Goal: Transaction & Acquisition: Purchase product/service

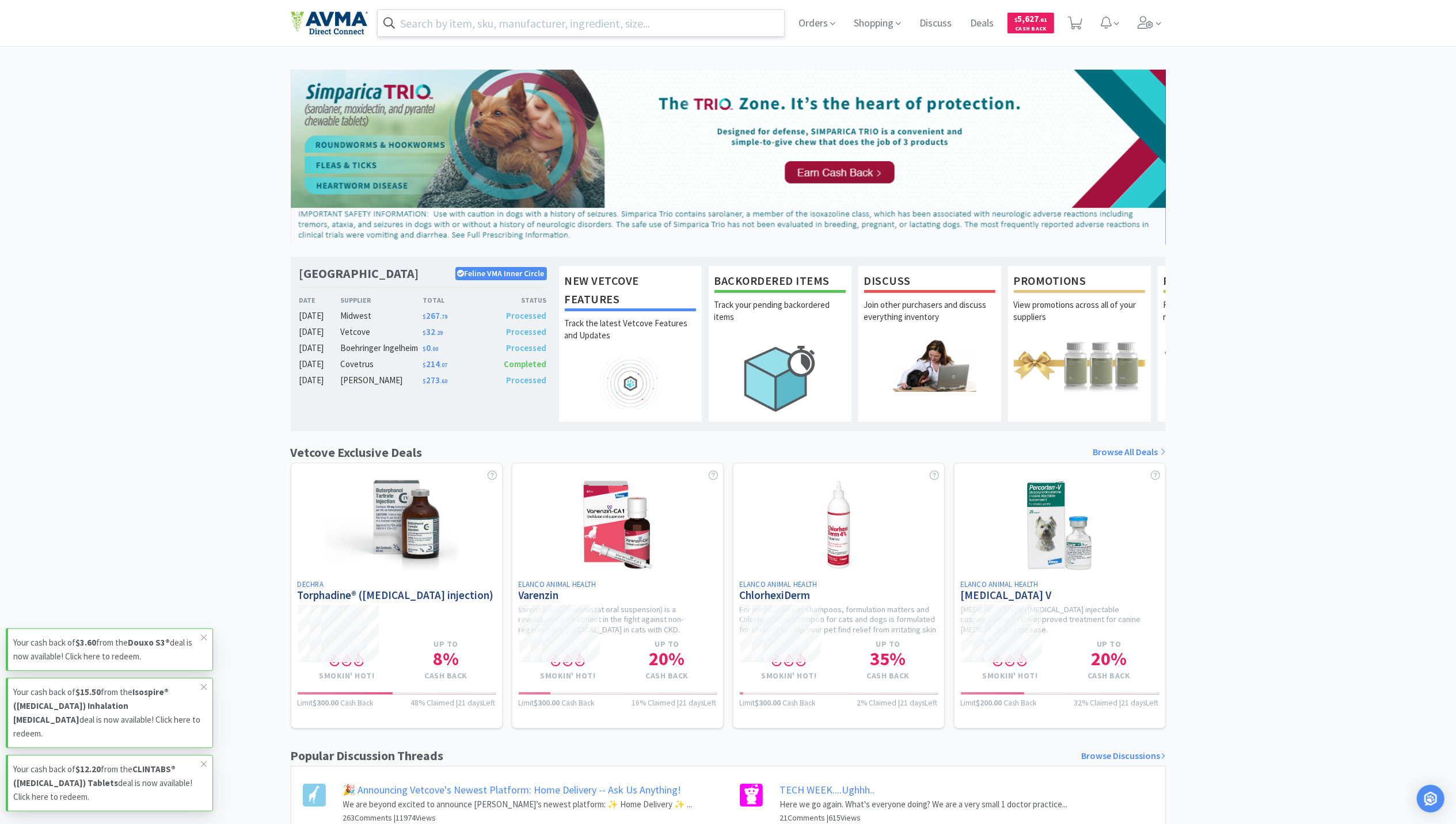
click at [572, 21] on input "text" at bounding box center [581, 23] width 407 height 26
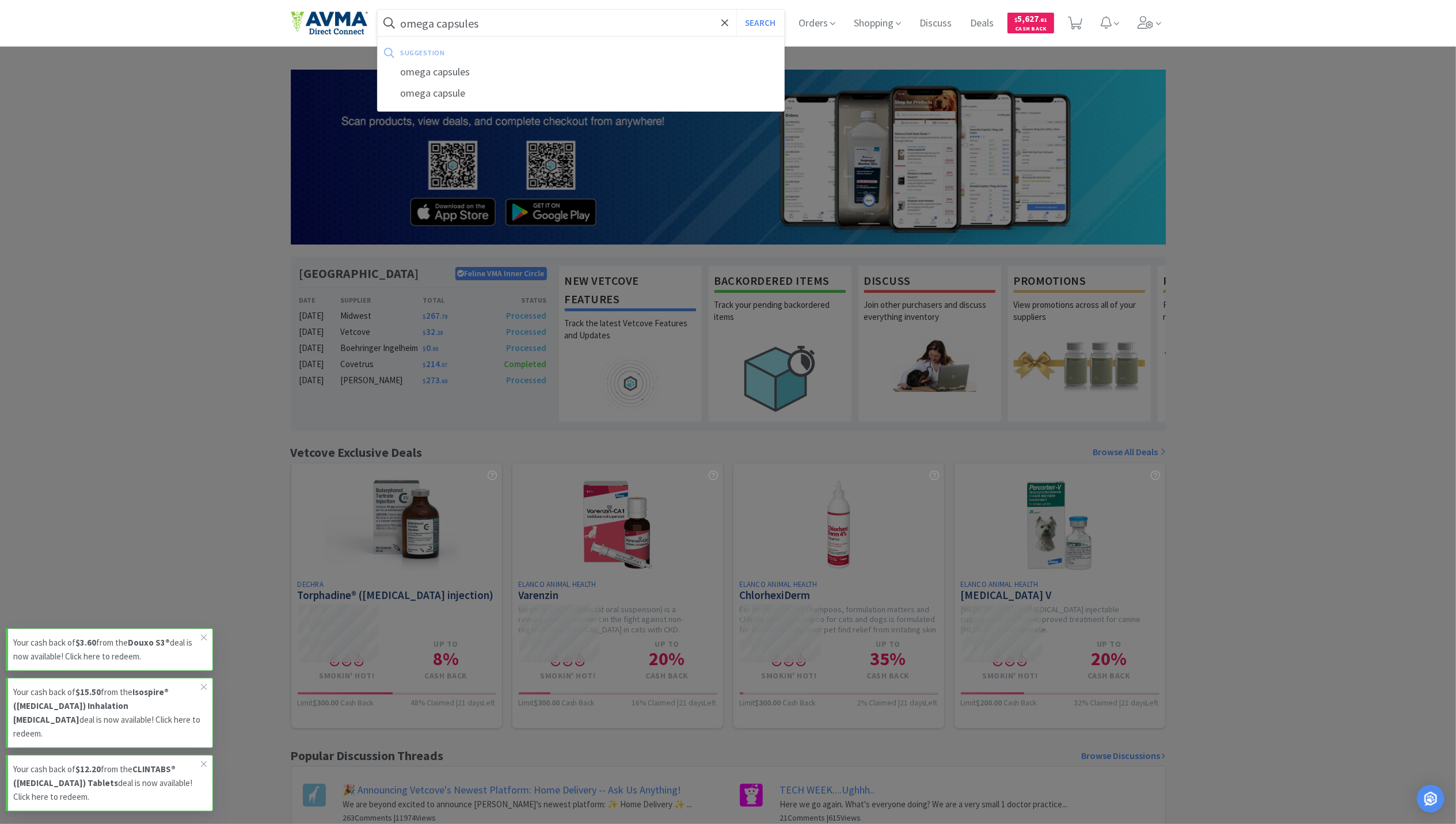
type input "omega capsules"
click at [736, 10] on button "Search" at bounding box center [760, 23] width 48 height 26
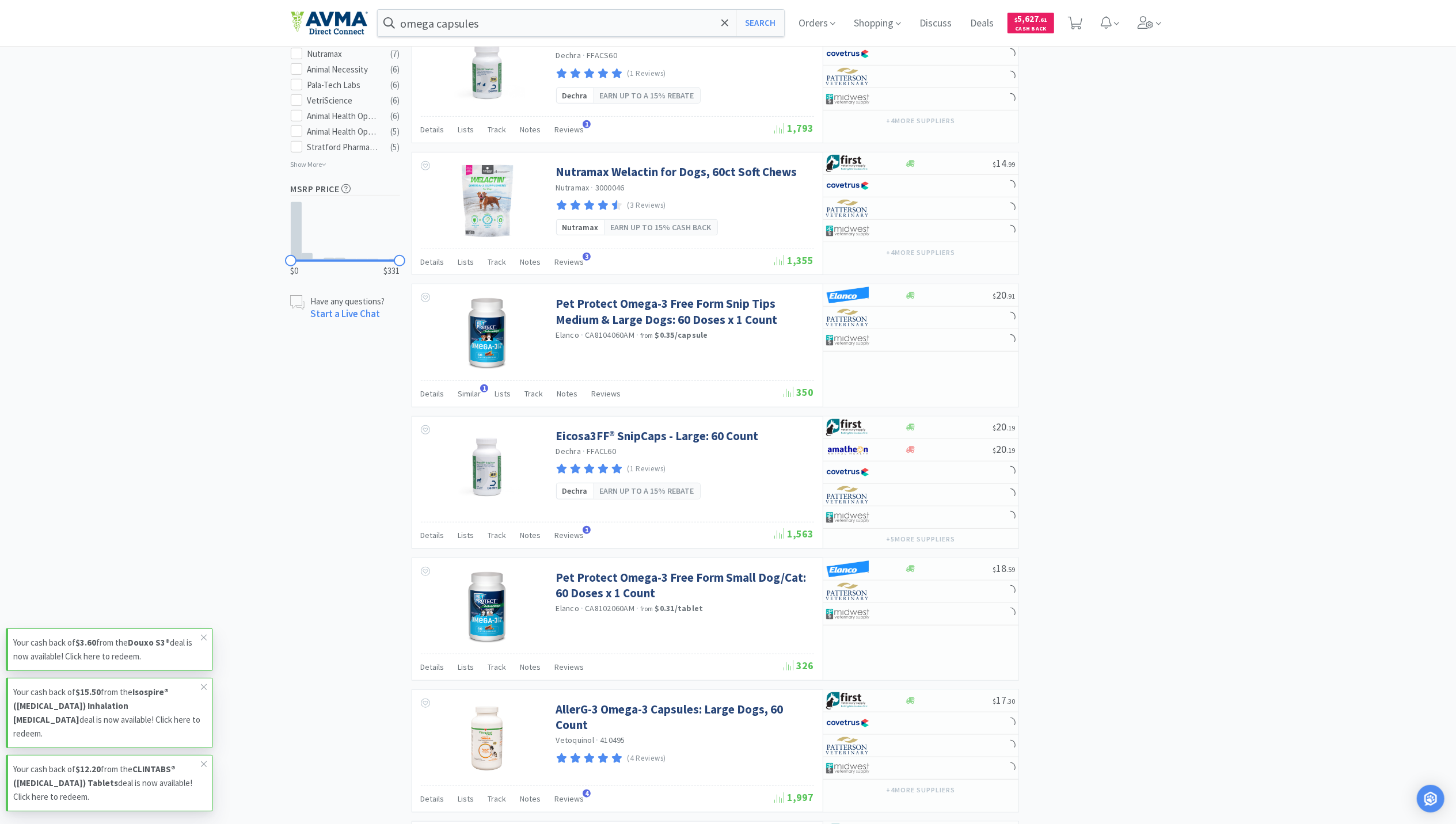
scroll to position [690, 0]
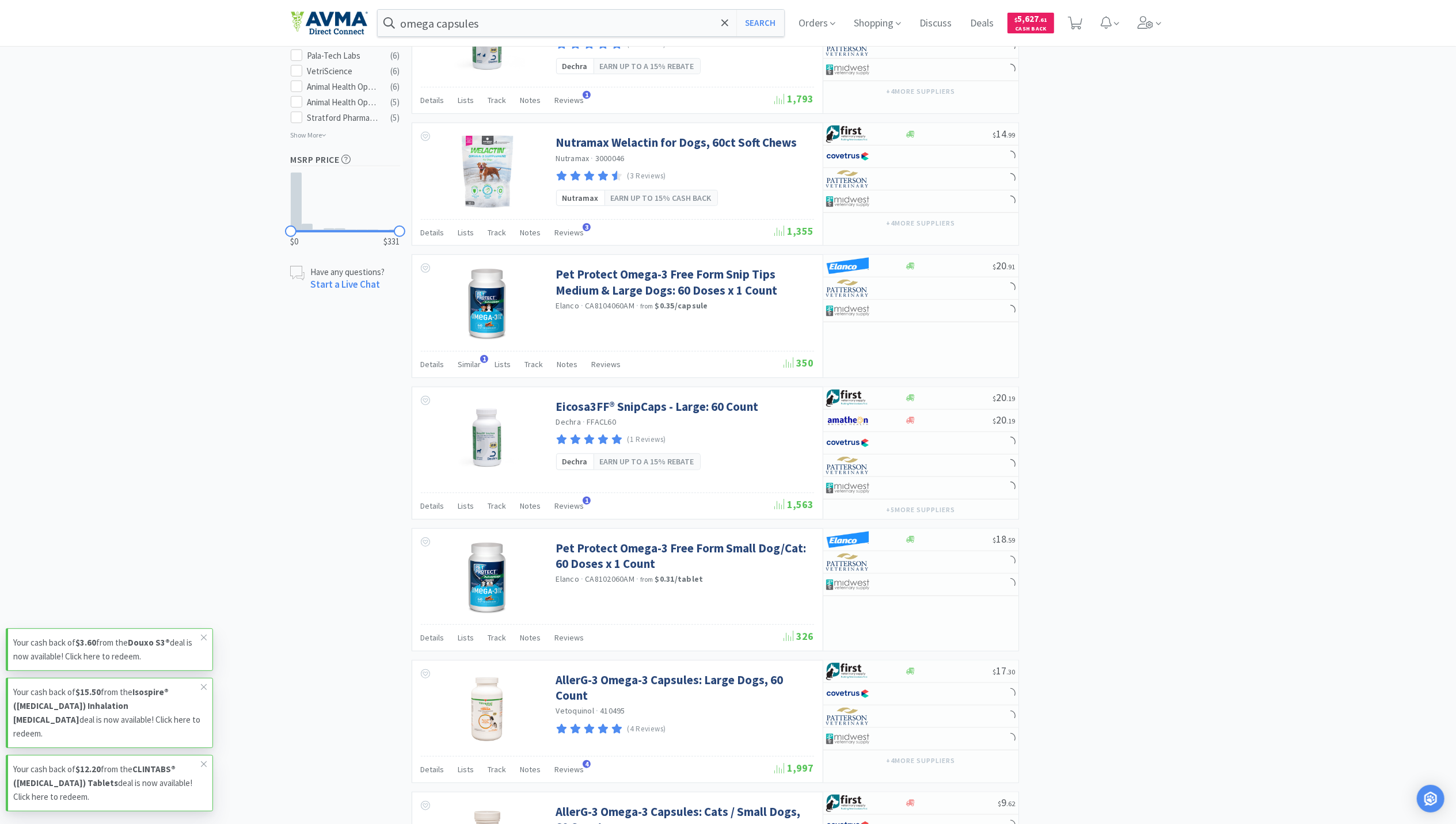
select select "1"
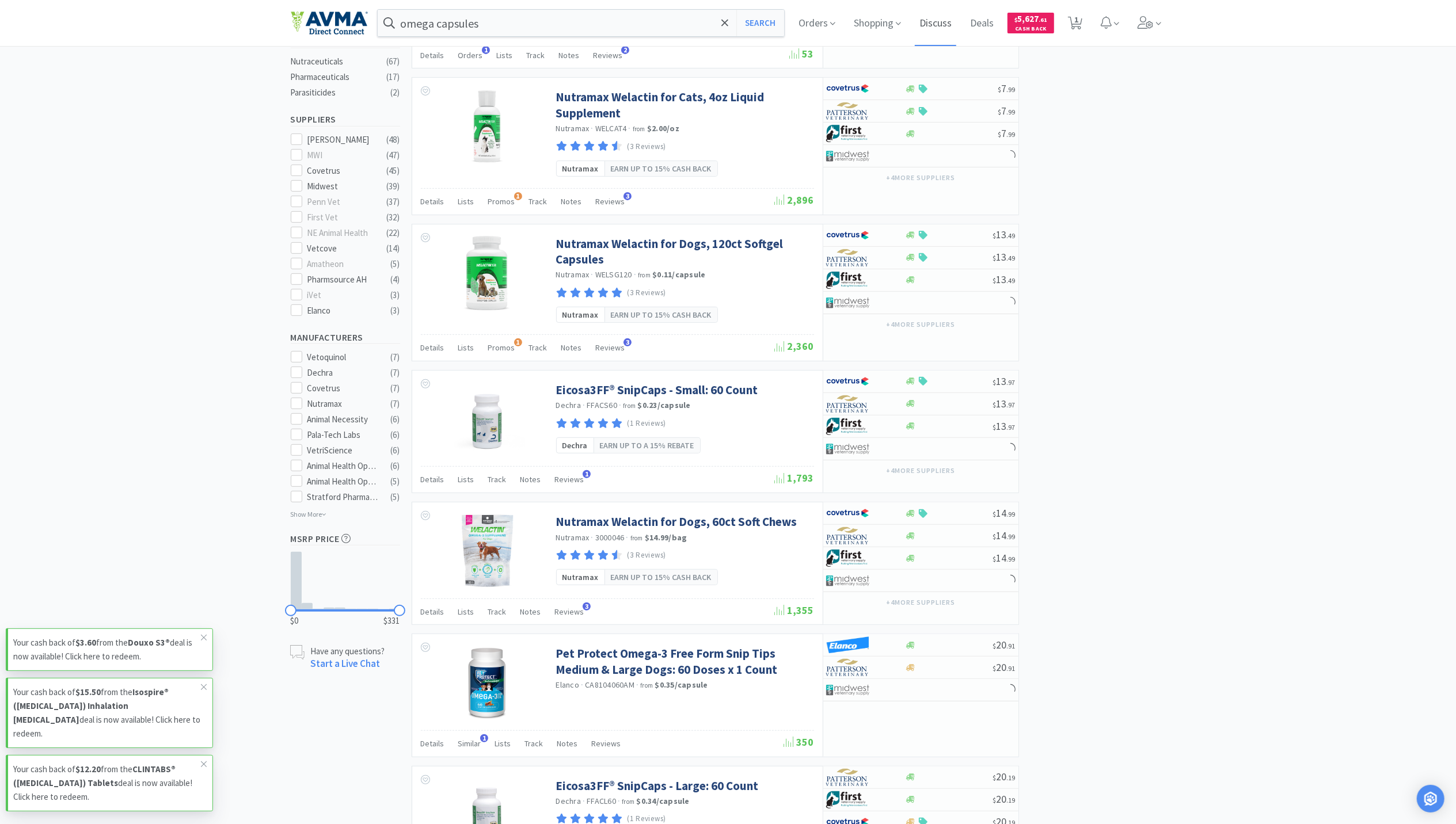
scroll to position [307, 0]
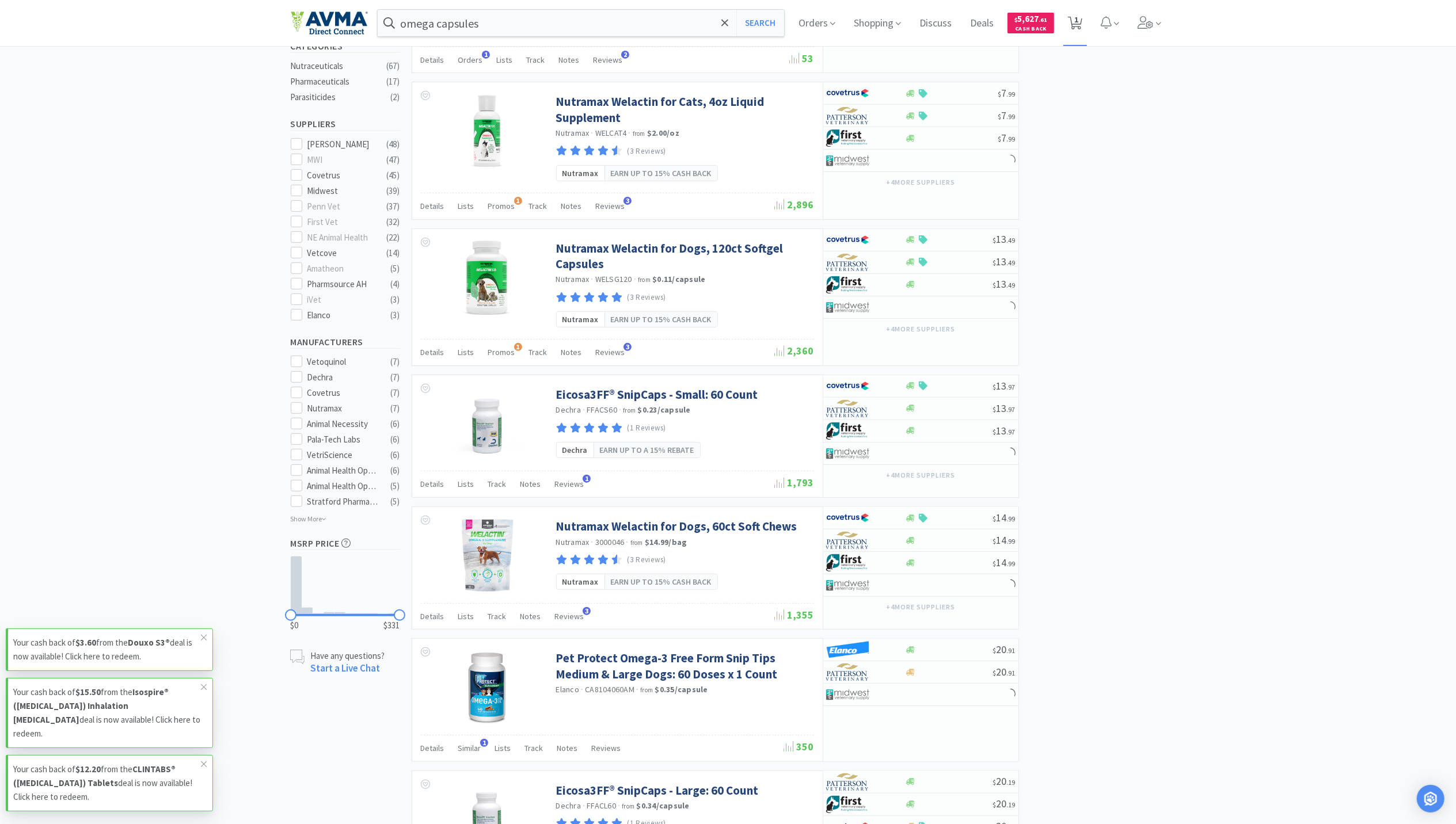
click at [1076, 19] on icon at bounding box center [1074, 23] width 14 height 13
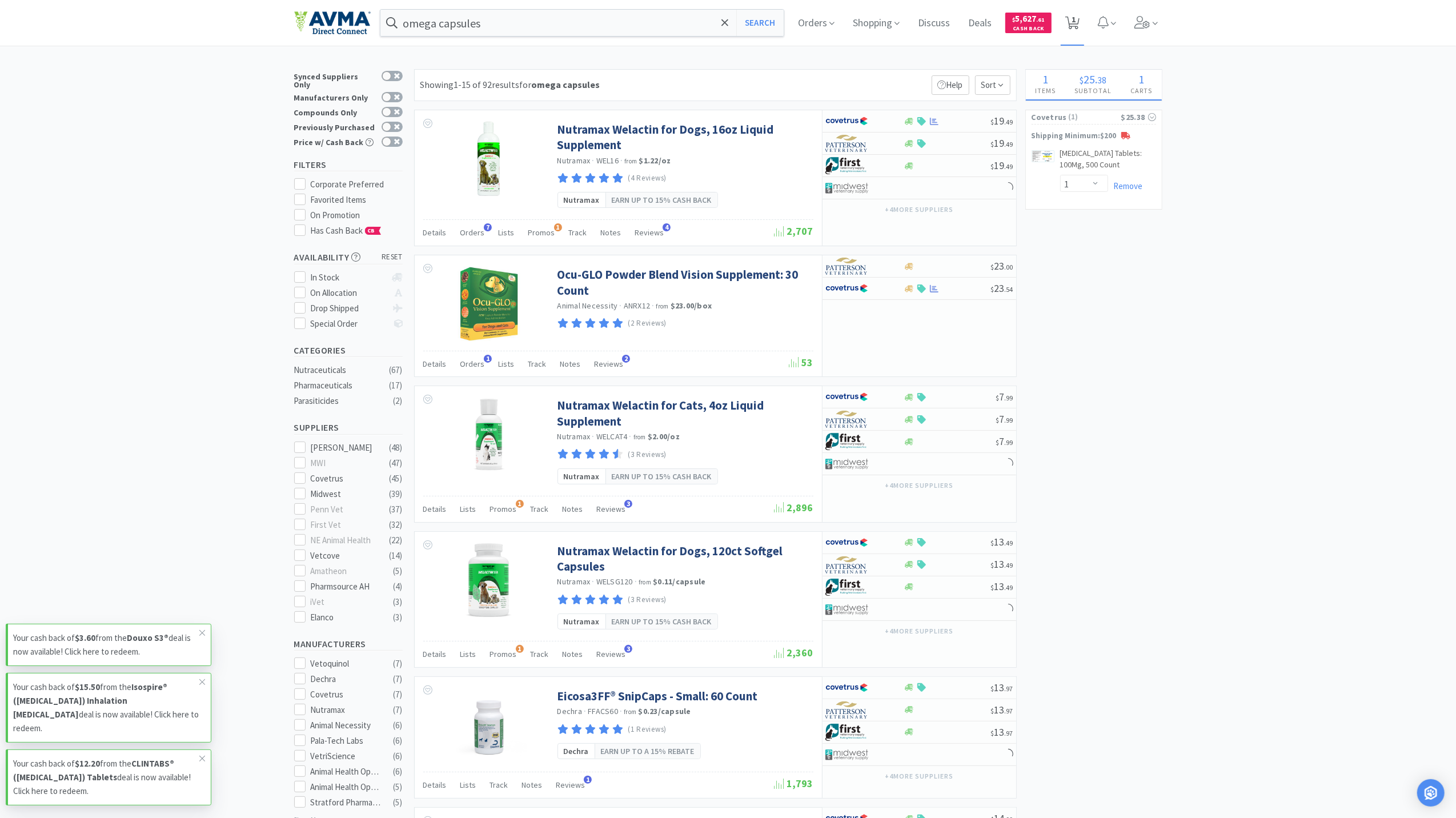
select select "1"
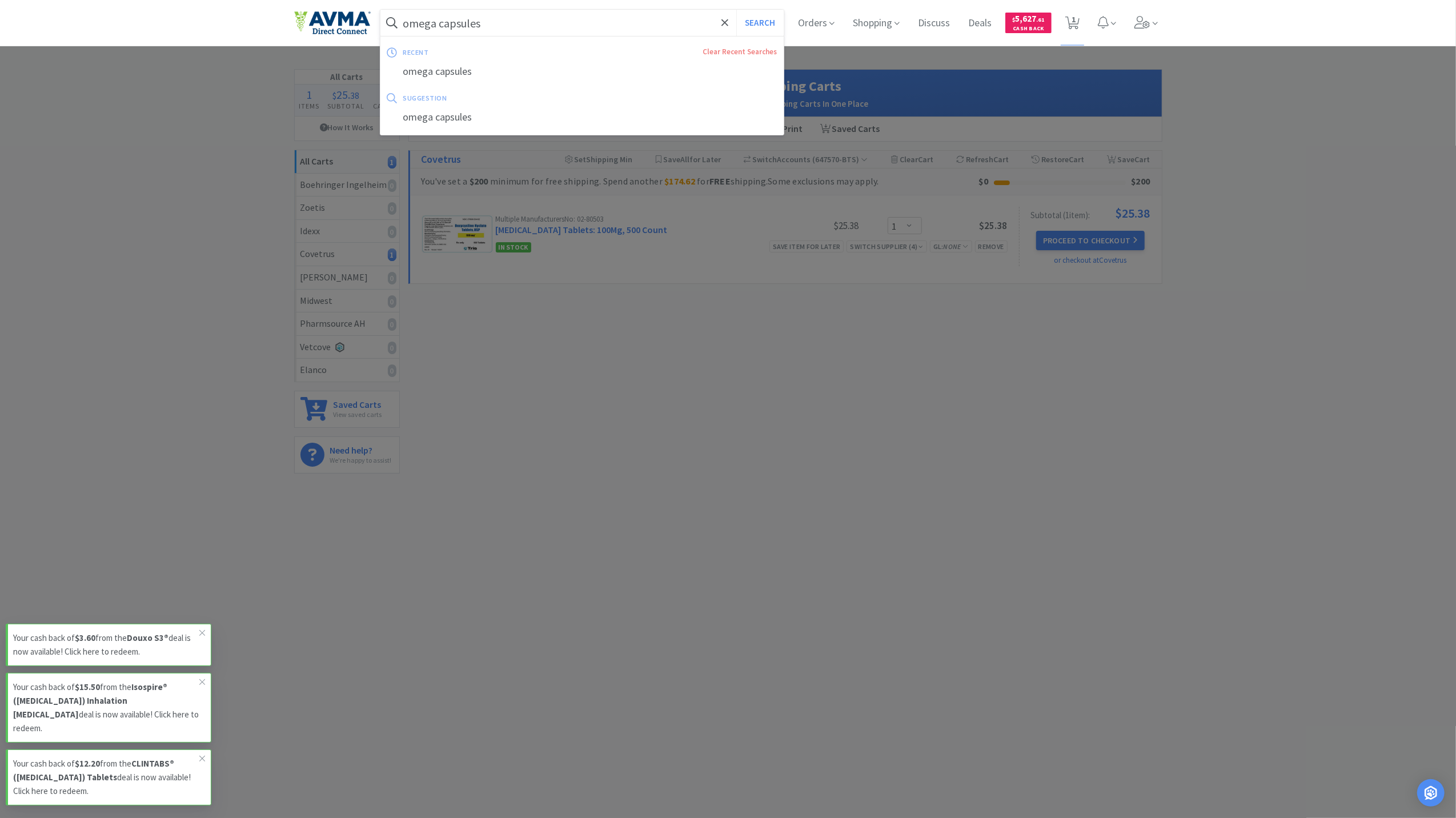
click at [592, 15] on input "omega capsules" at bounding box center [582, 23] width 404 height 26
click at [544, 29] on input "omega capsules" at bounding box center [582, 23] width 404 height 26
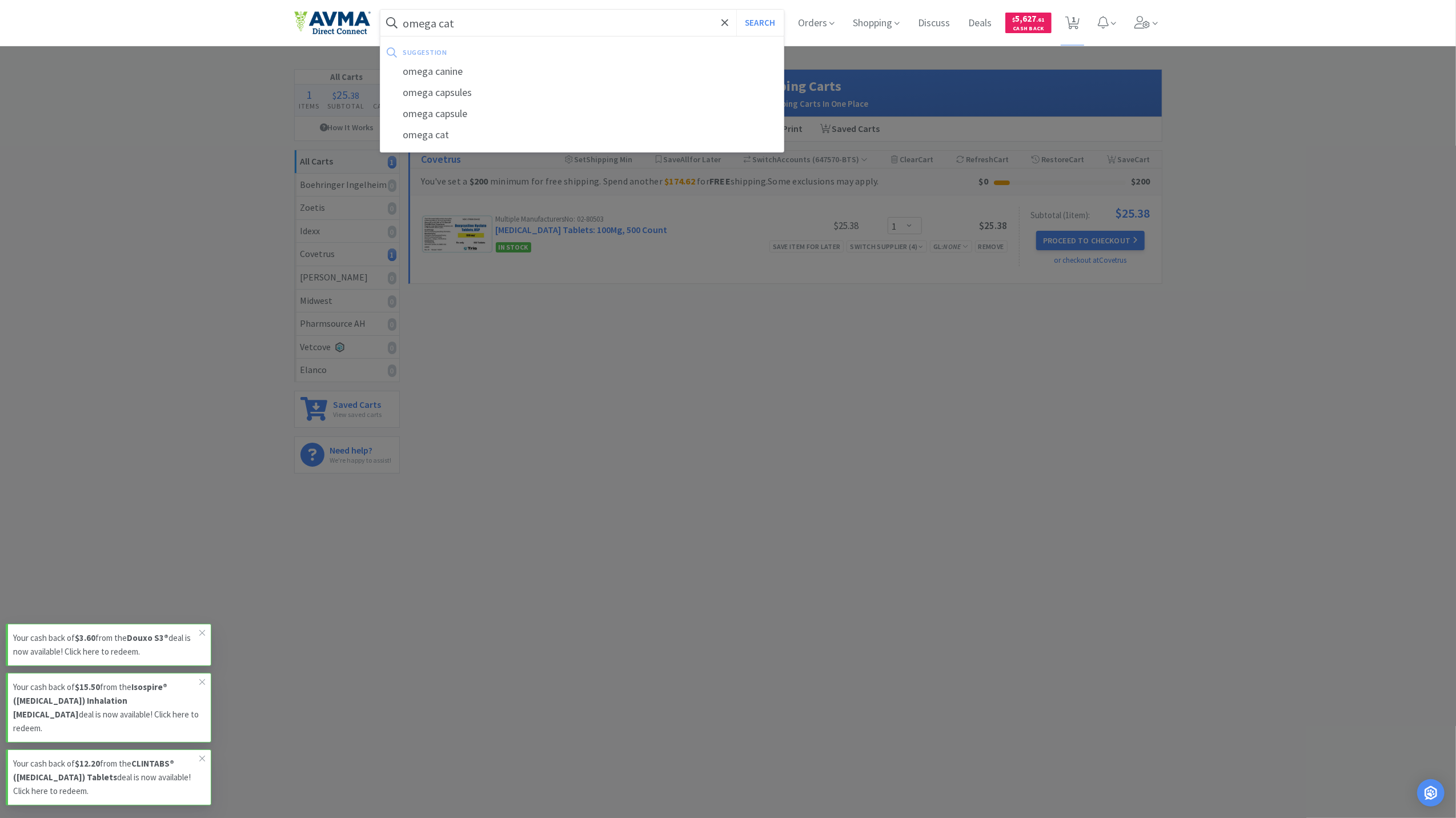
type input "omega cat"
click at [736, 10] on button "Search" at bounding box center [760, 23] width 47 height 26
select select "1"
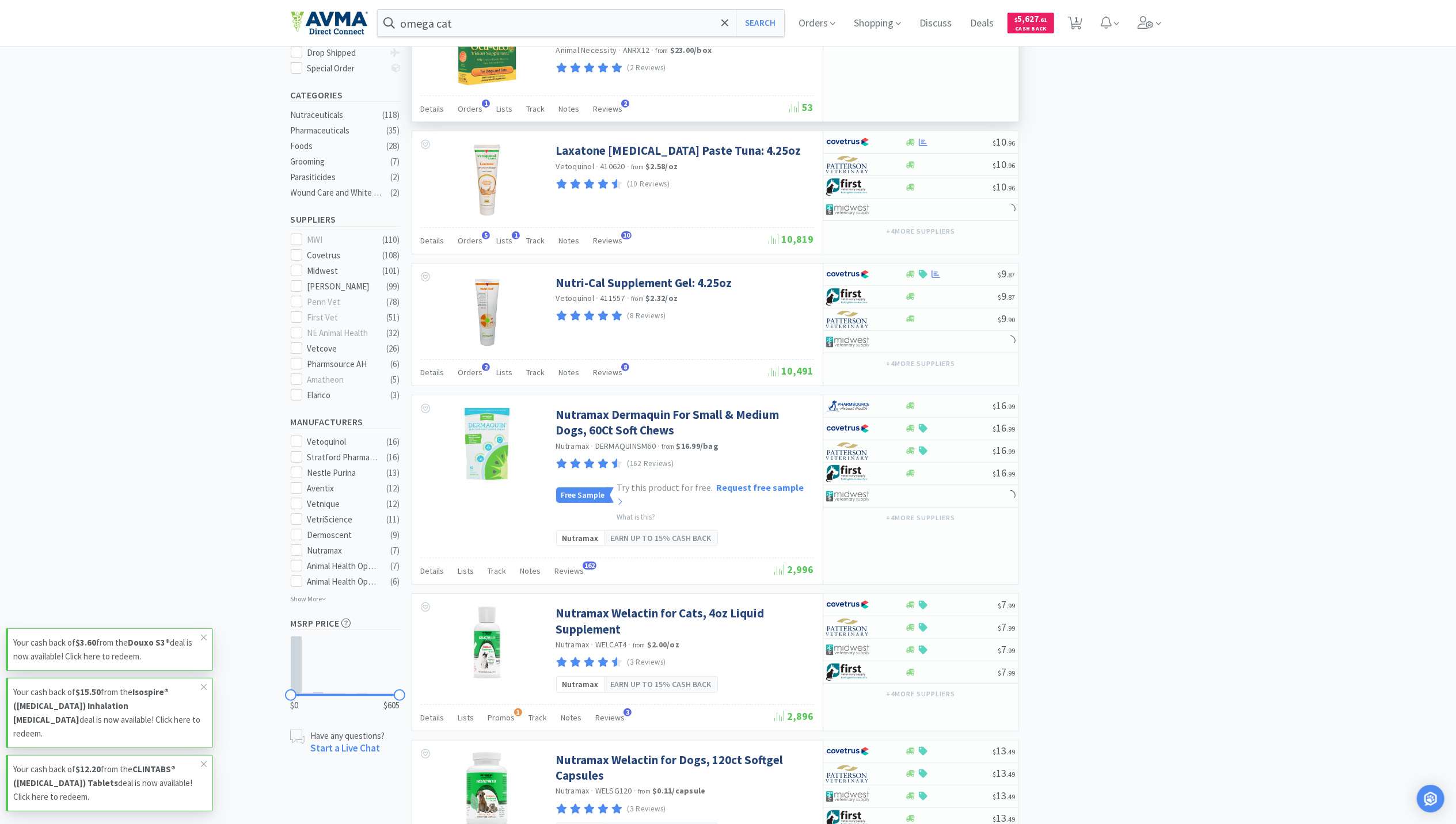
scroll to position [230, 0]
